Goal: Task Accomplishment & Management: Use online tool/utility

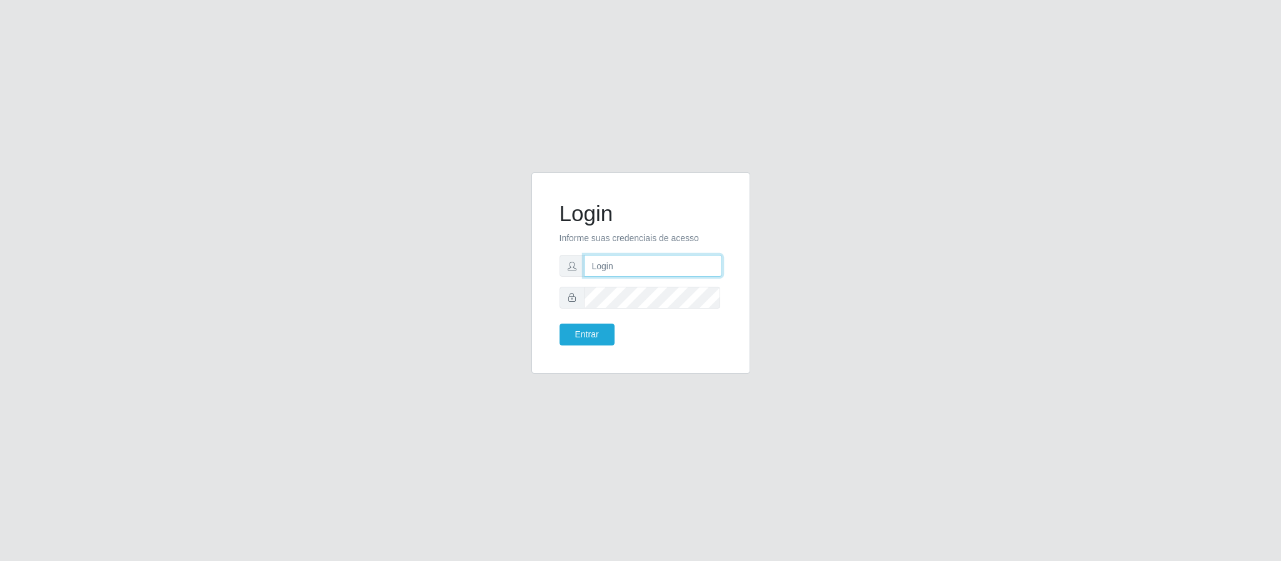
click at [669, 263] on input "text" at bounding box center [653, 266] width 138 height 22
type input "[PERSON_NAME].[PERSON_NAME]@queirozatacadao"
click at [559, 324] on button "Entrar" at bounding box center [586, 335] width 55 height 22
click at [604, 332] on button "Entrar" at bounding box center [586, 335] width 55 height 22
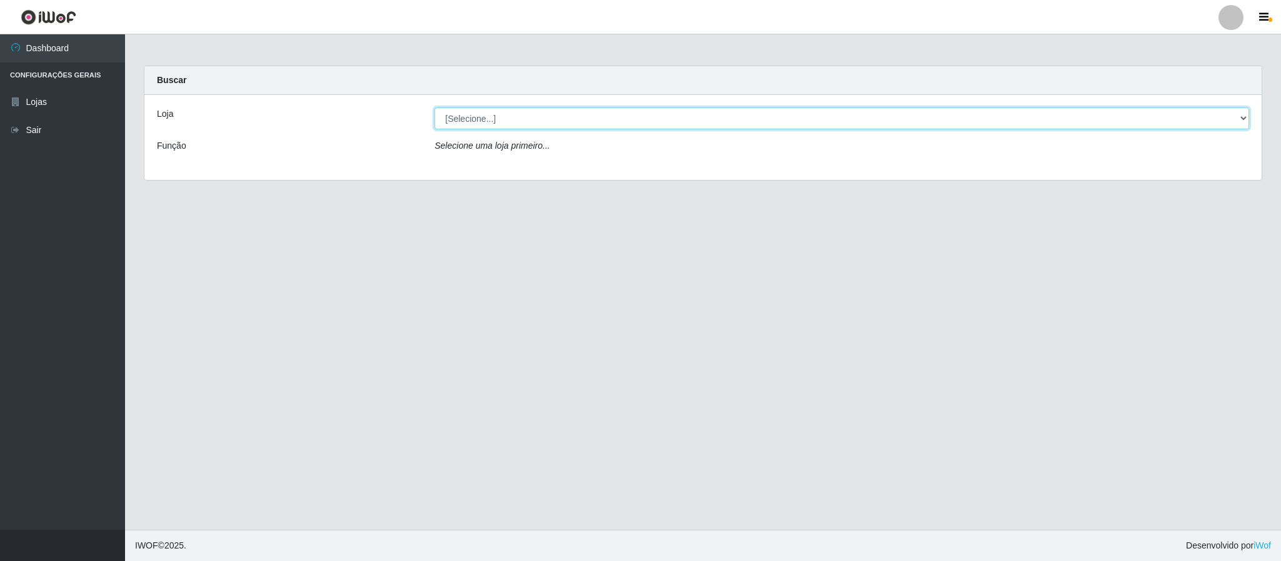
click at [1244, 119] on select "[Selecione...] Queiroz Atacadão - Coophab" at bounding box center [841, 119] width 814 height 22
select select "463"
click at [434, 108] on select "[Selecione...] Queiroz Atacadão - Coophab" at bounding box center [841, 119] width 814 height 22
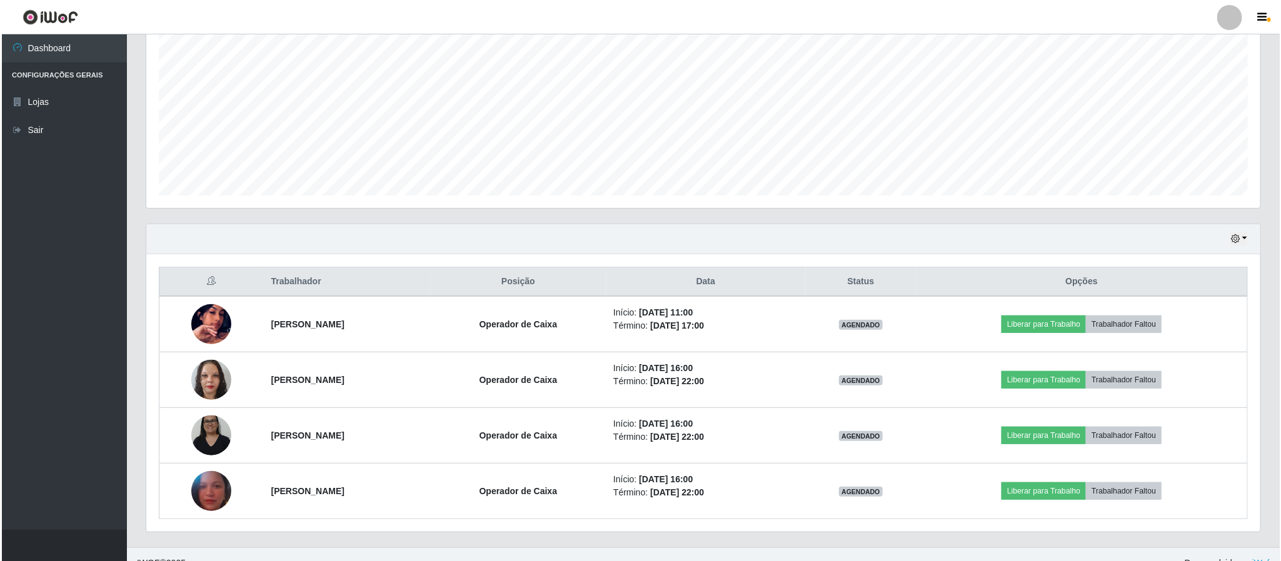
scroll to position [273, 0]
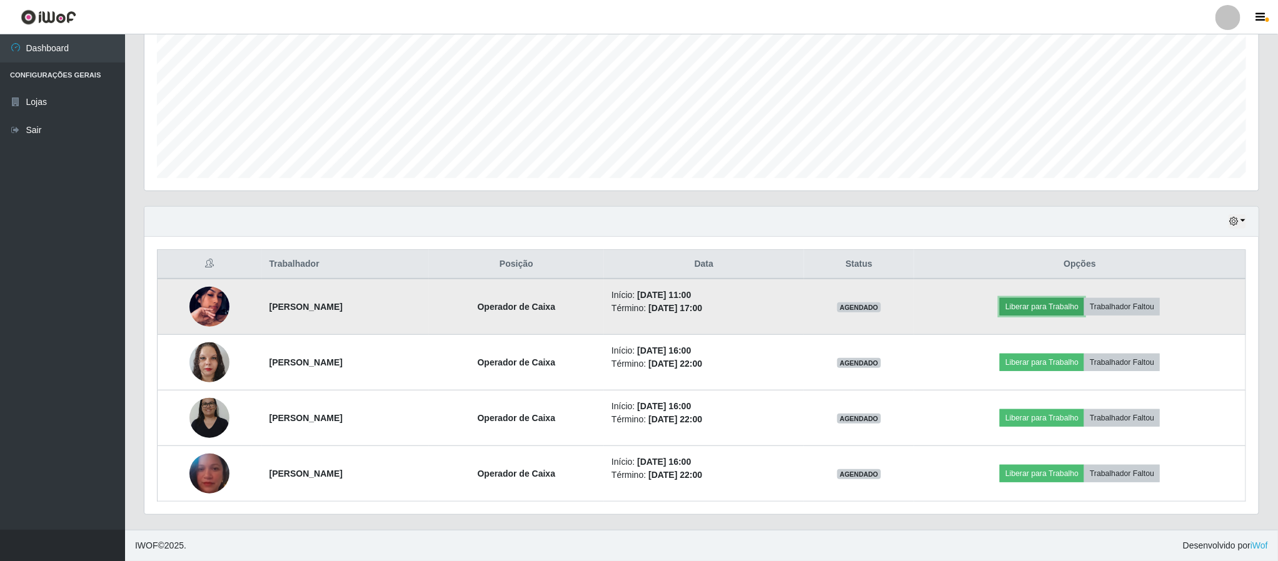
click at [1059, 312] on button "Liberar para Trabalho" at bounding box center [1041, 307] width 84 height 18
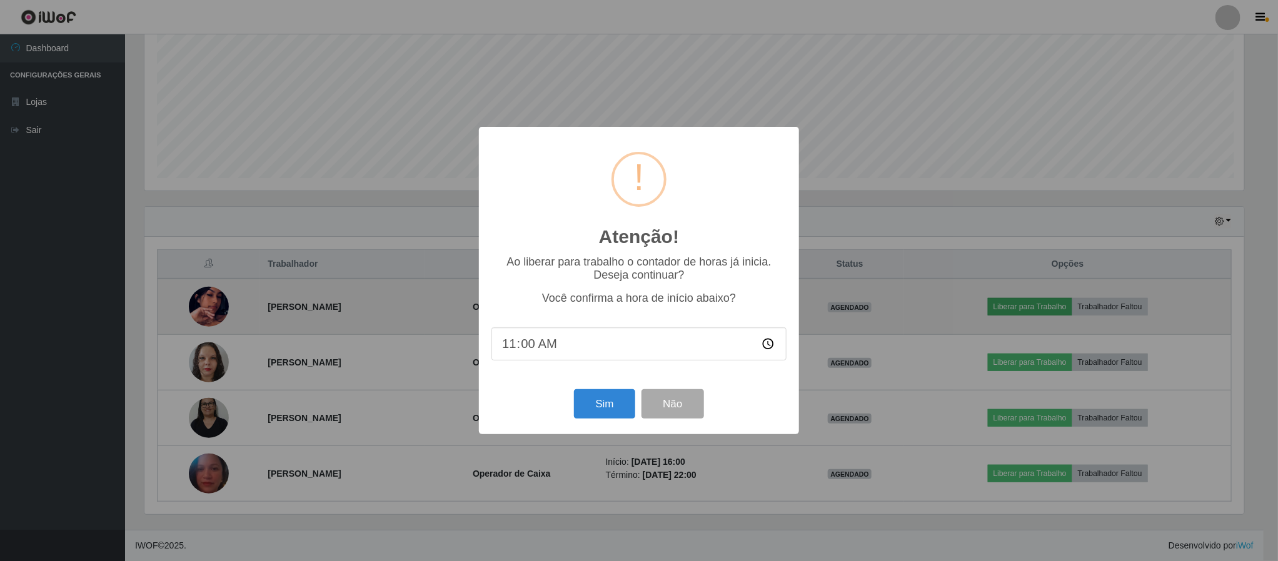
scroll to position [261, 1103]
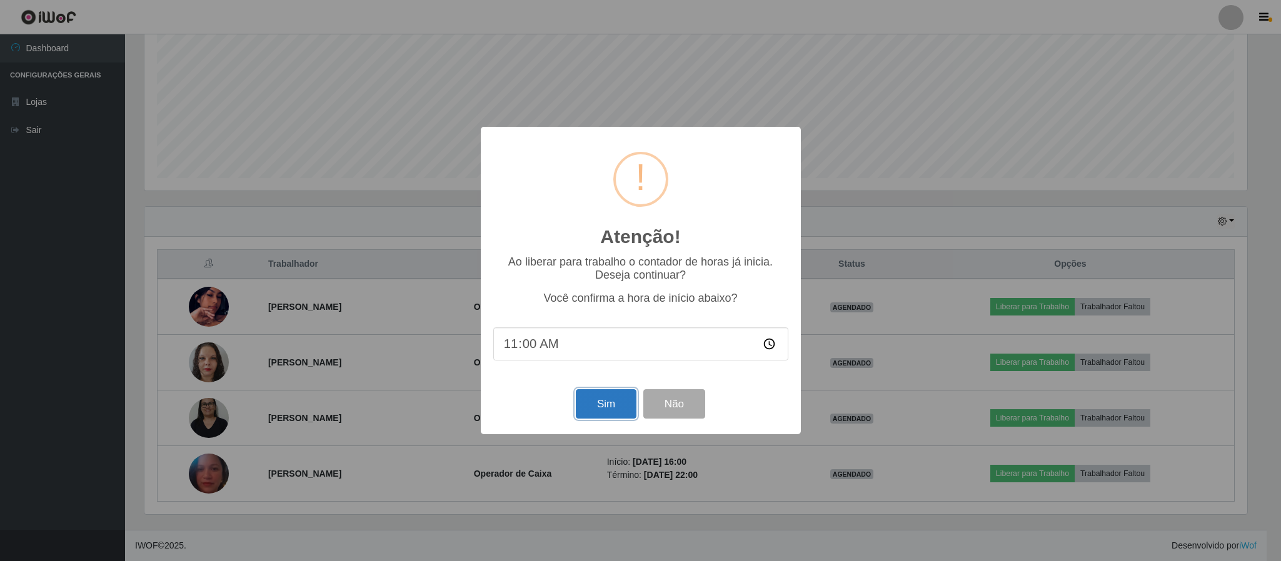
click at [604, 409] on button "Sim" at bounding box center [606, 403] width 61 height 29
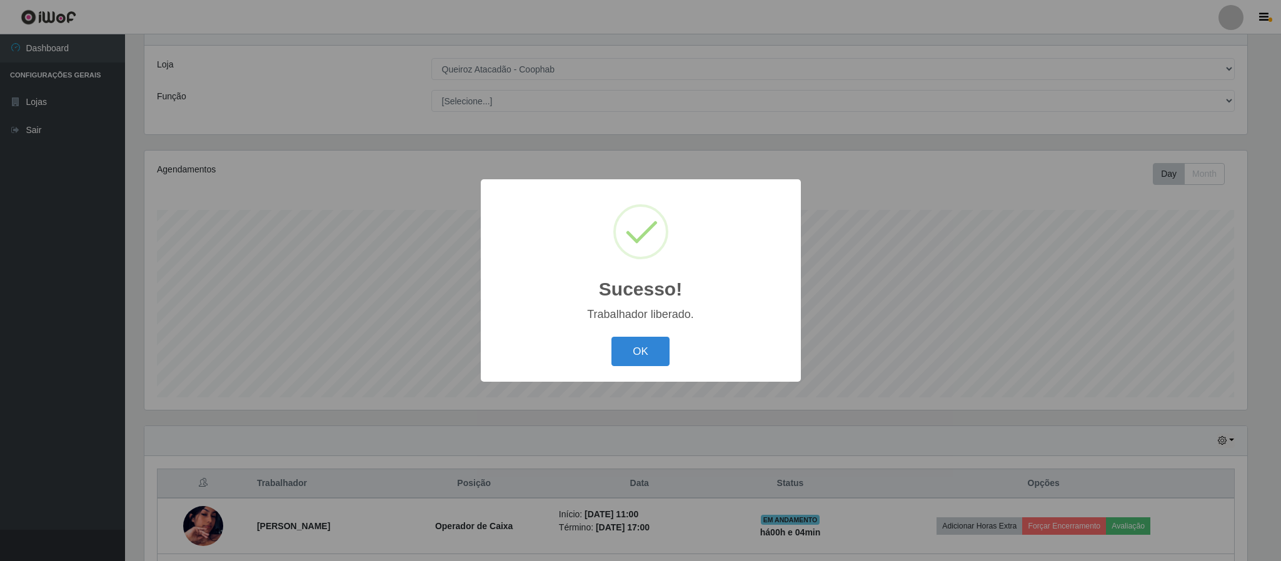
click at [666, 334] on div "OK Cancel" at bounding box center [640, 352] width 295 height 36
click at [655, 349] on button "OK" at bounding box center [640, 351] width 58 height 29
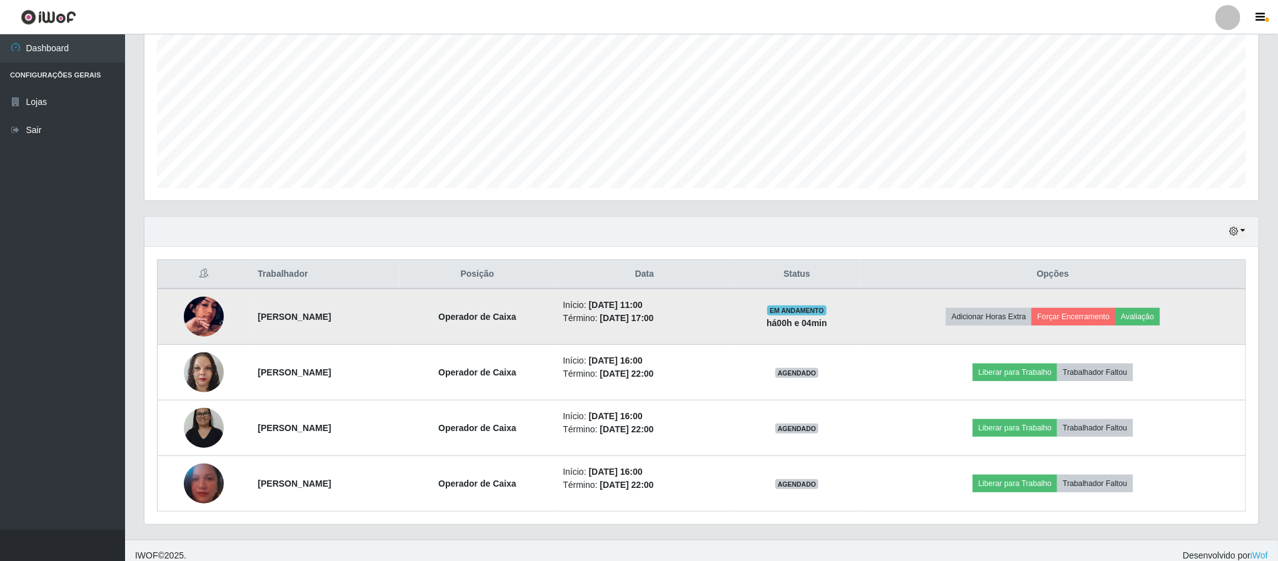
scroll to position [273, 0]
